Goal: Information Seeking & Learning: Learn about a topic

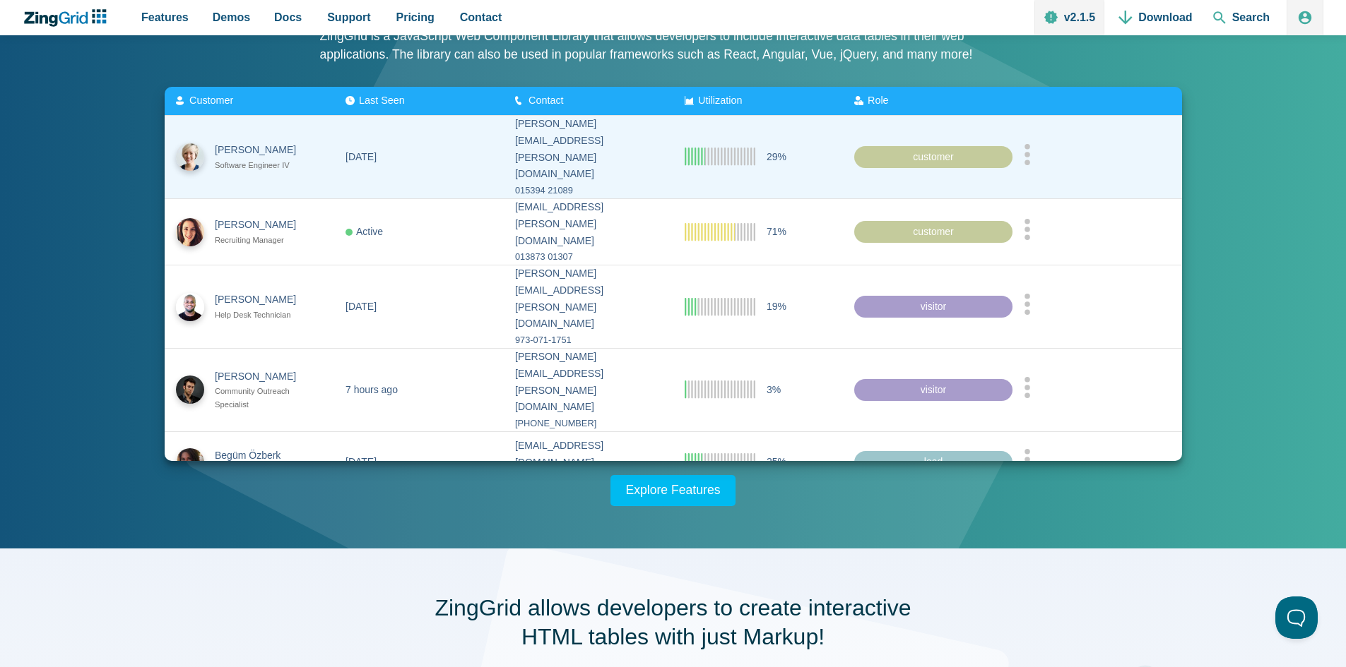
scroll to position [283, 0]
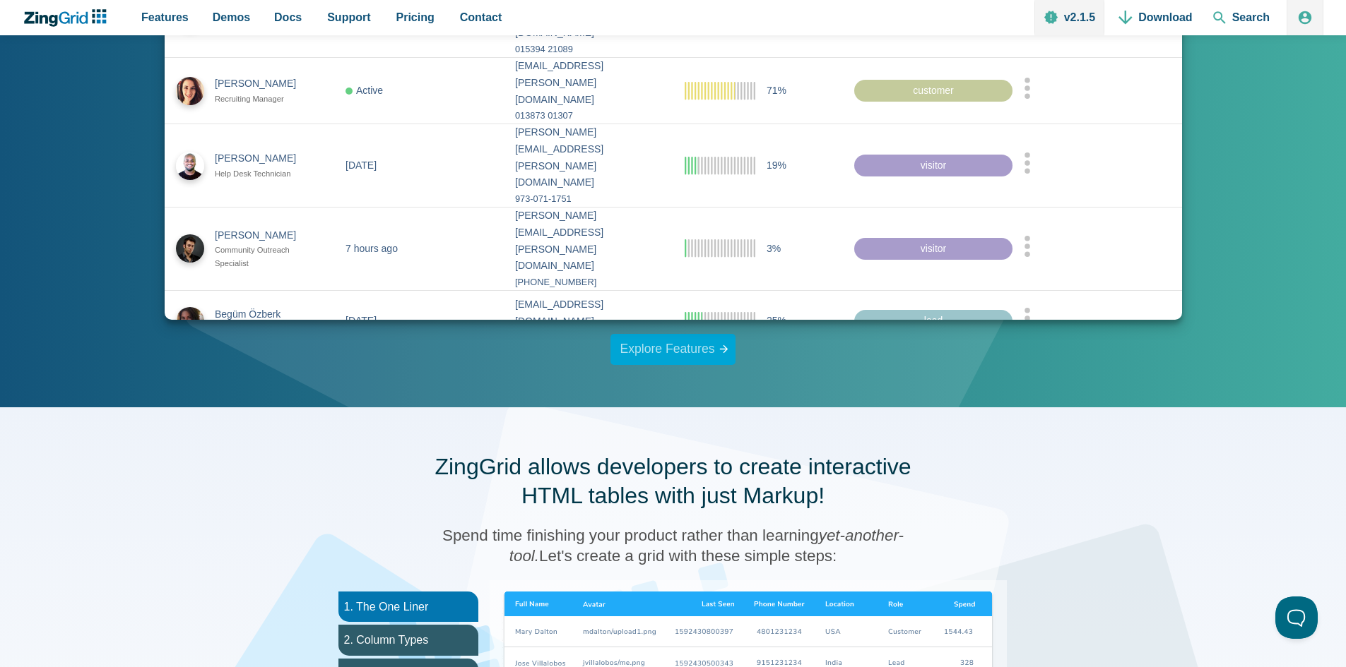
click at [682, 342] on link "Explore Features" at bounding box center [673, 349] width 126 height 31
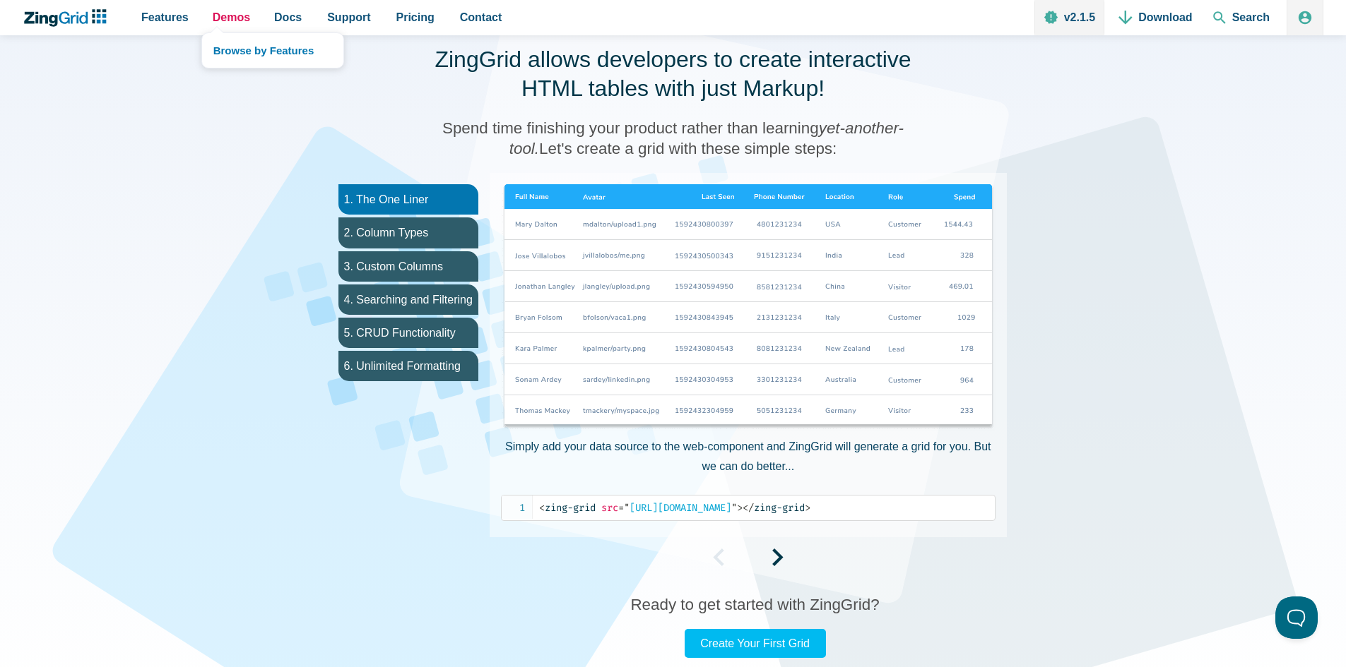
click at [232, 18] on span "Demos" at bounding box center [231, 17] width 37 height 19
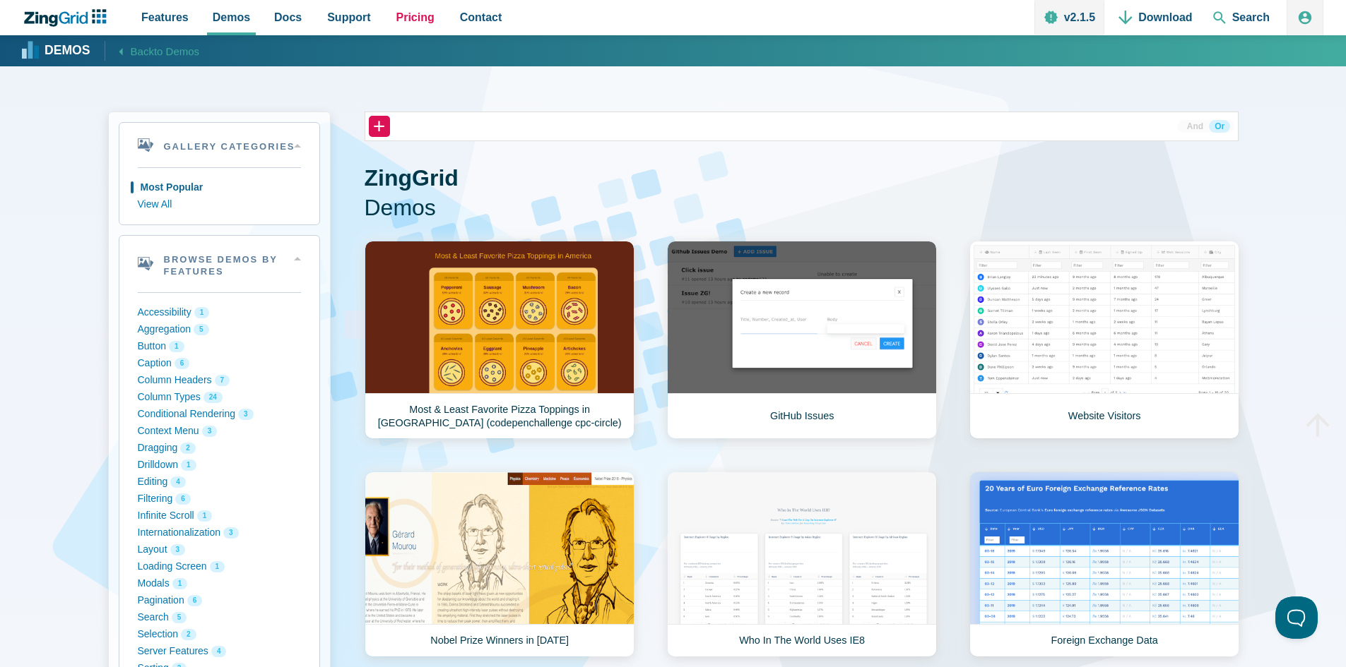
click at [410, 19] on span "Pricing" at bounding box center [415, 17] width 38 height 19
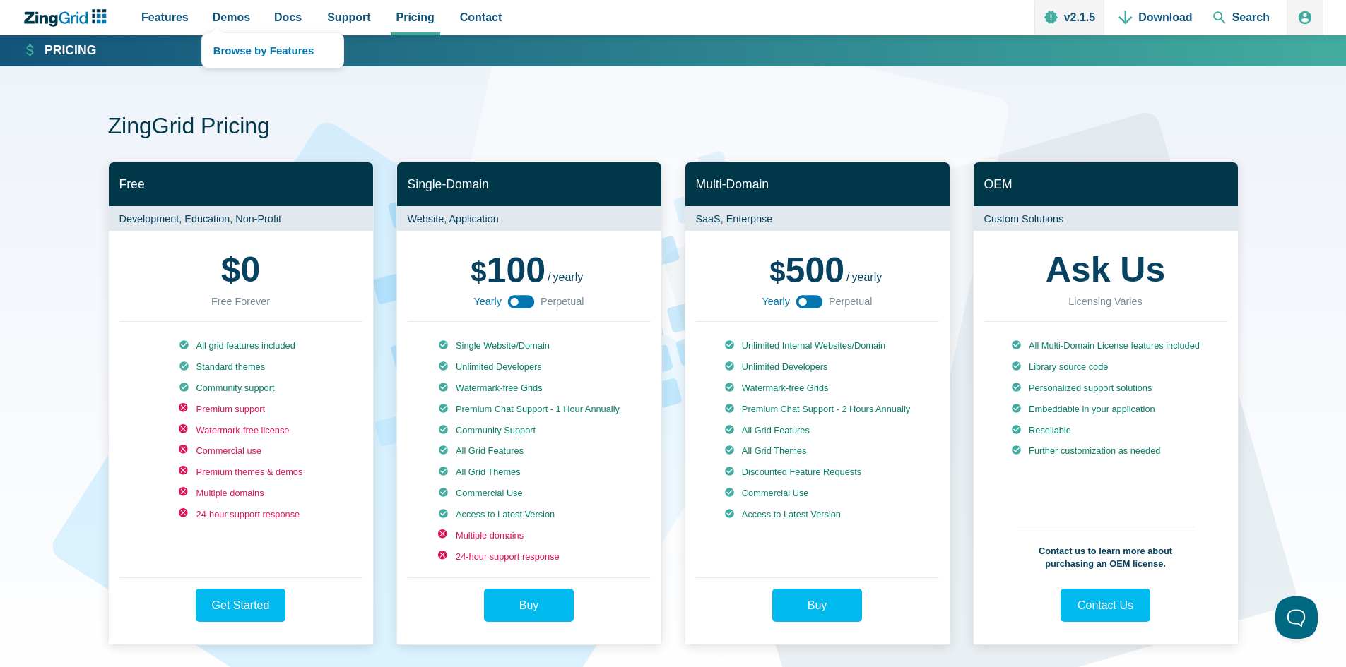
click at [208, 32] on nav "Browse by Features" at bounding box center [272, 50] width 143 height 36
click at [239, 48] on link "Browse by Features" at bounding box center [272, 50] width 141 height 35
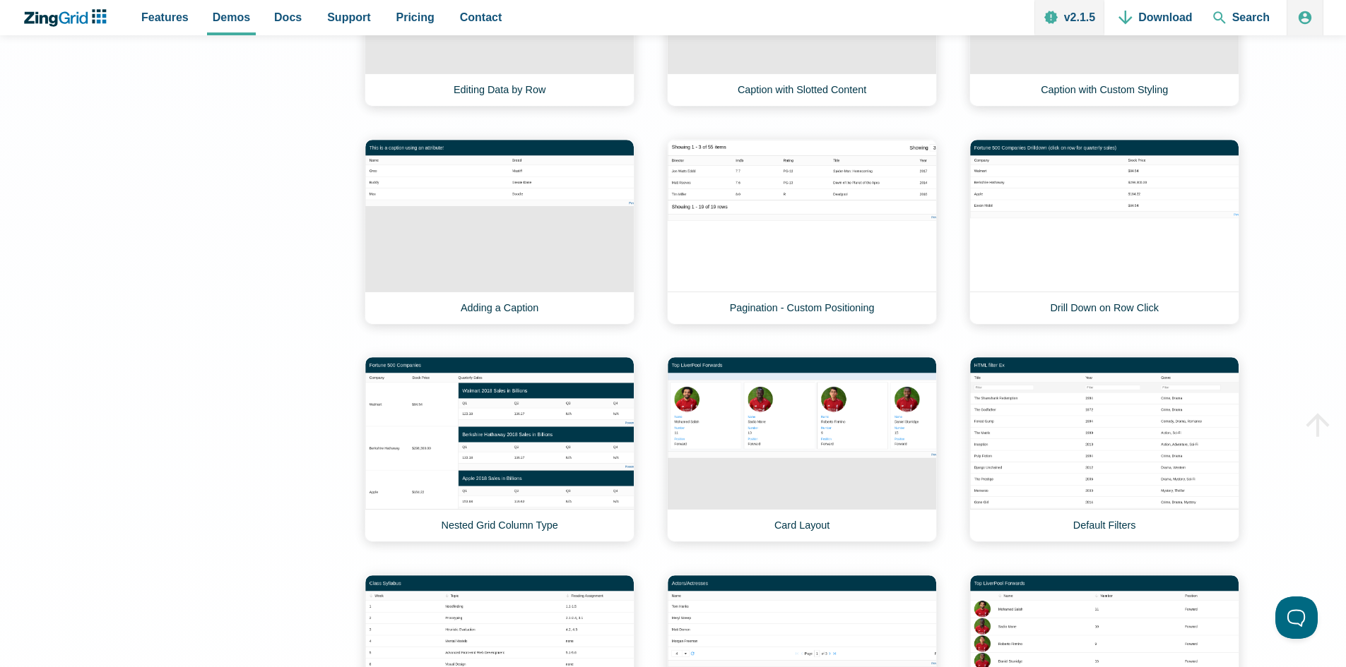
scroll to position [8406, 0]
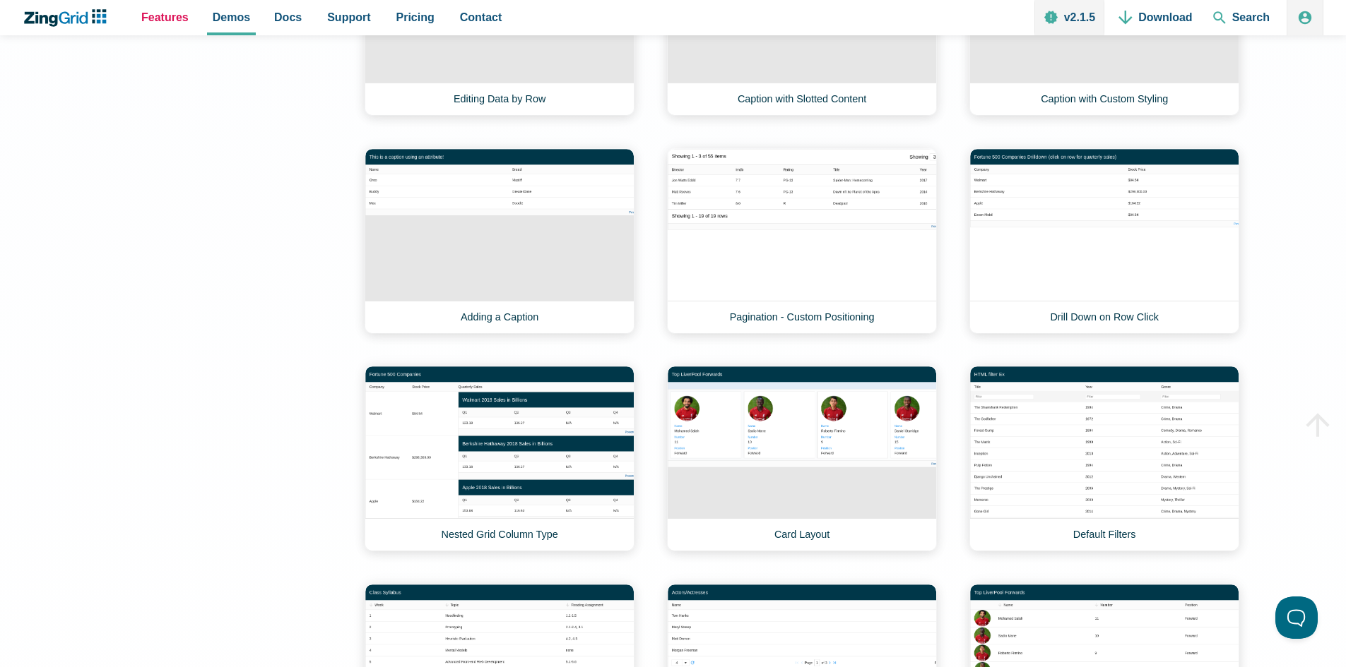
click at [161, 25] on span "Features" at bounding box center [164, 17] width 47 height 19
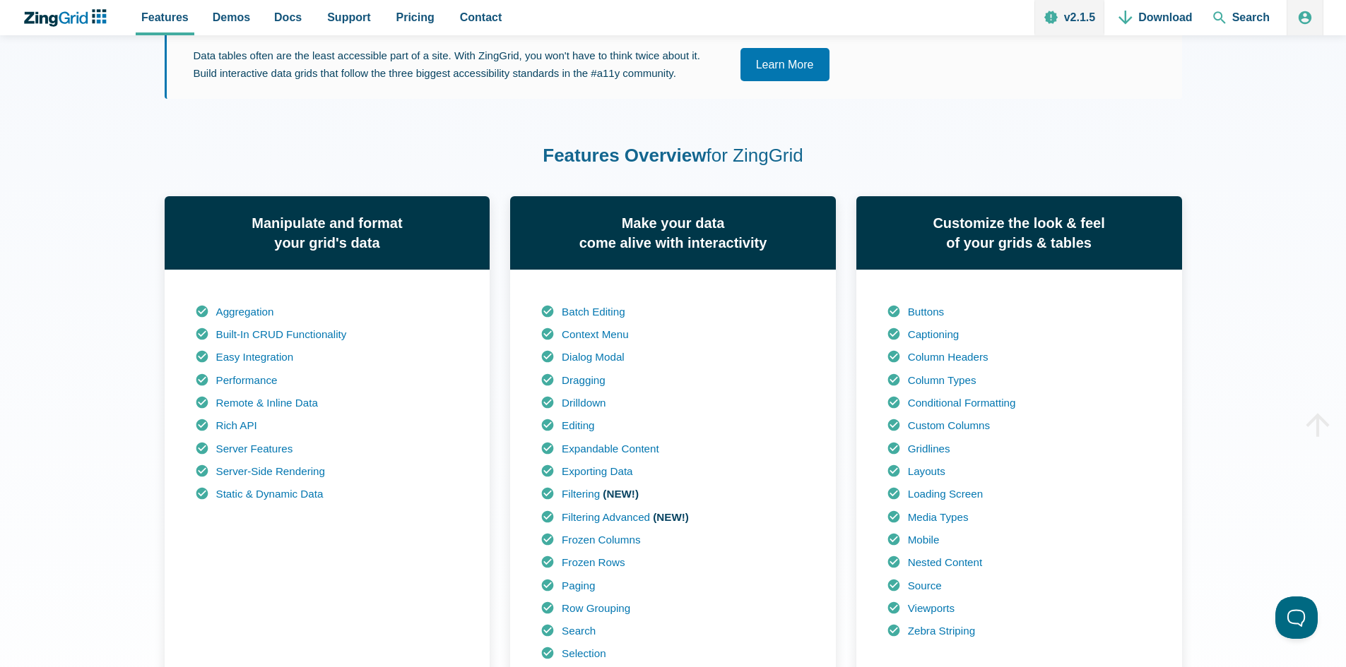
scroll to position [989, 0]
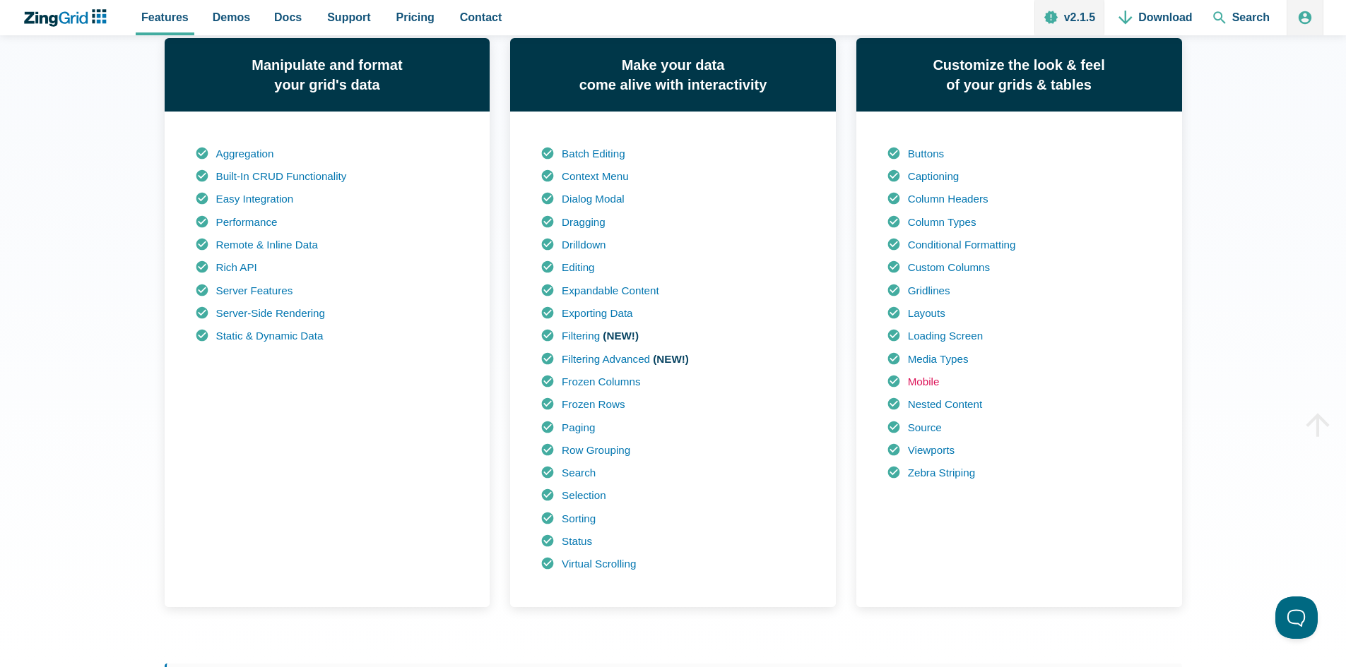
click at [930, 386] on link "Mobile" at bounding box center [924, 382] width 32 height 12
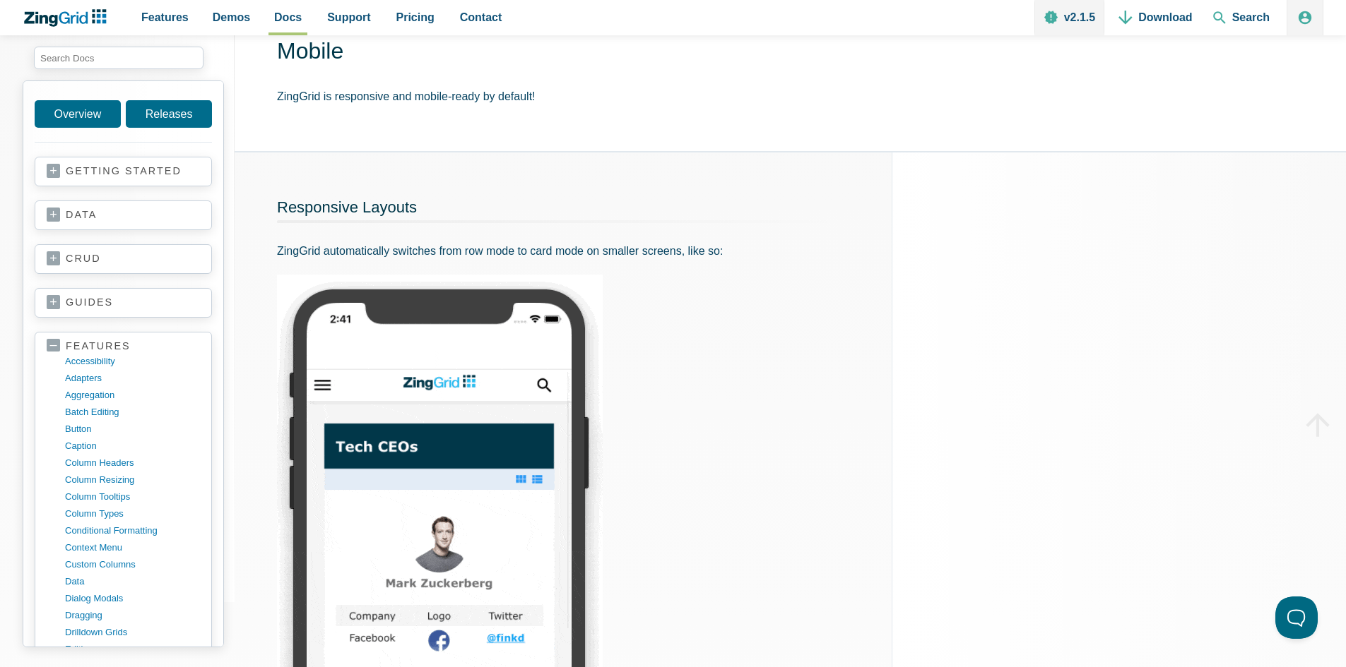
scroll to position [71, 0]
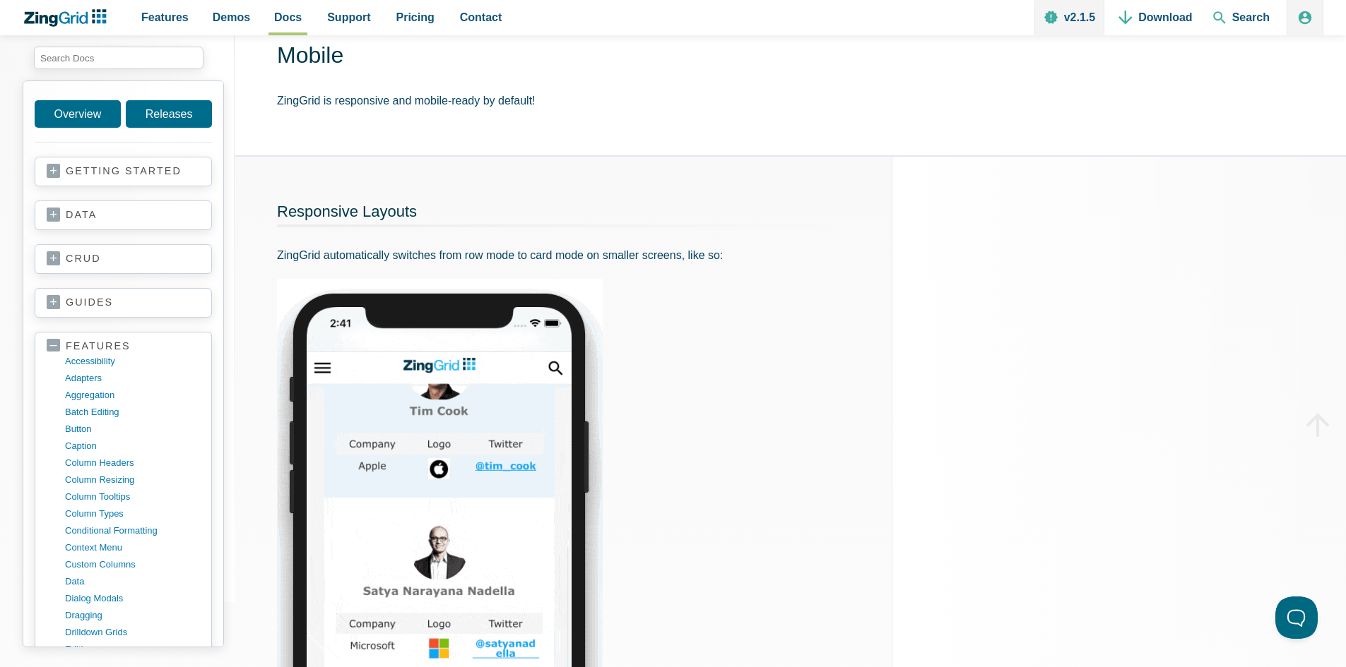
click at [834, 515] on div "Responsive Layouts ZingGrid automatically switches from row mode to card mode o…" at bounding box center [563, 545] width 657 height 776
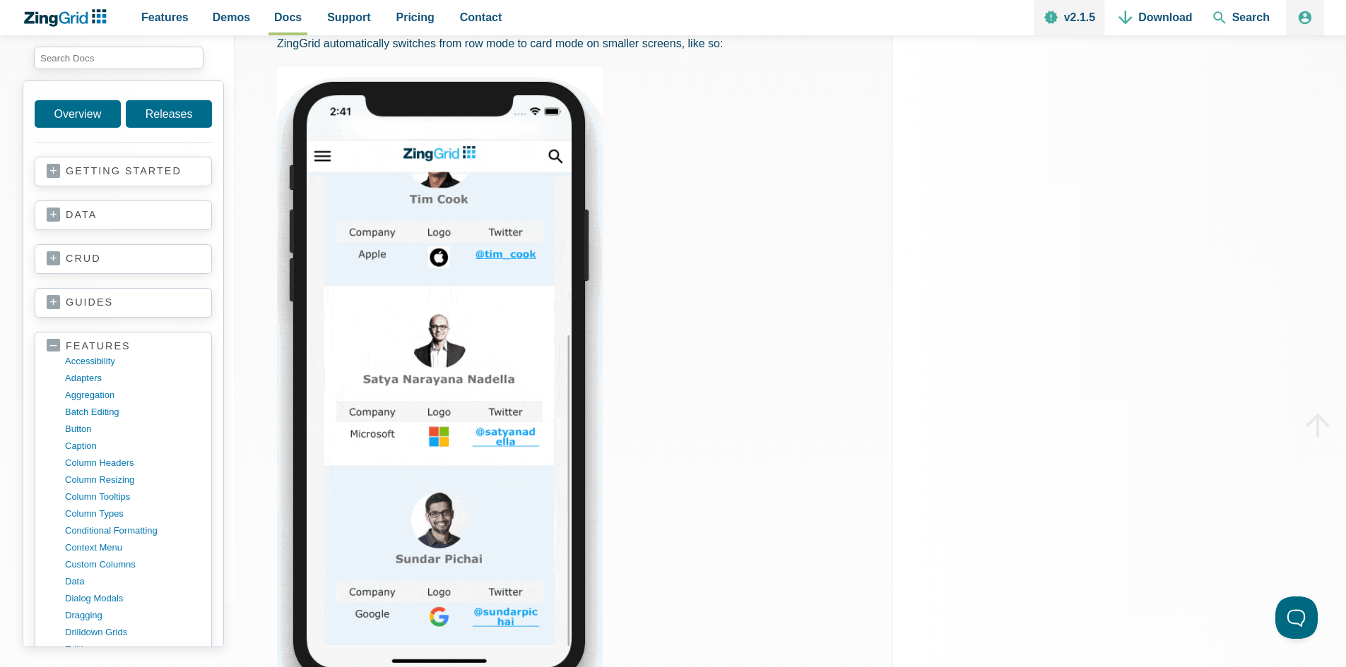
scroll to position [0, 0]
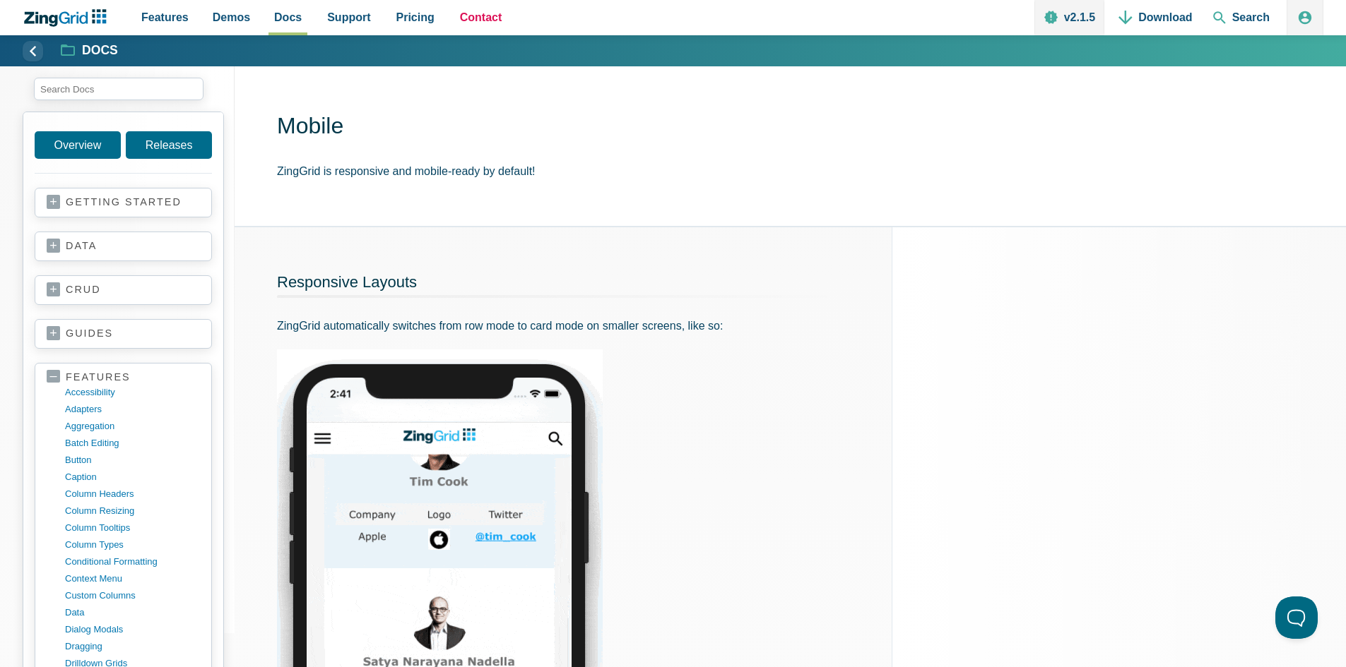
click at [460, 16] on span "Contact" at bounding box center [481, 17] width 42 height 19
